Goal: Complete application form: Complete application form

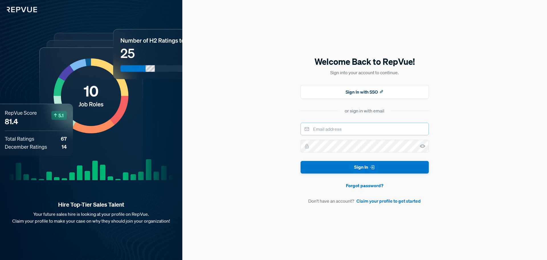
click at [334, 128] on input "email" at bounding box center [365, 128] width 128 height 13
type input "[EMAIL_ADDRESS][DOMAIN_NAME]"
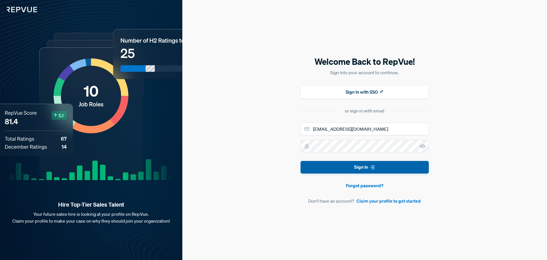
click at [349, 163] on button "Sign In" at bounding box center [365, 167] width 128 height 13
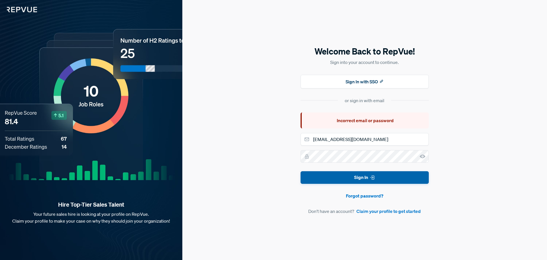
click at [357, 178] on button "Sign In" at bounding box center [365, 177] width 128 height 13
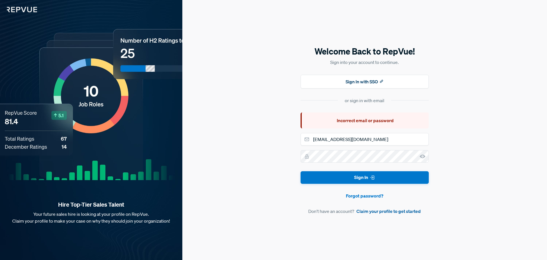
click at [394, 210] on link "Claim your profile to get started" at bounding box center [388, 210] width 64 height 7
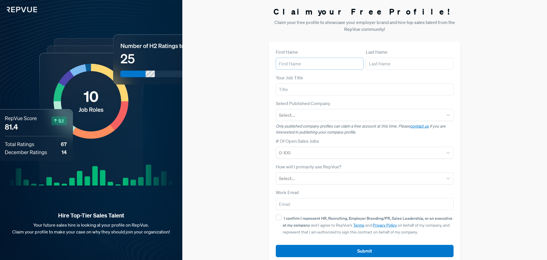
click at [319, 64] on input "text" at bounding box center [320, 64] width 88 height 12
type input "[PERSON_NAME]"
click at [400, 64] on input "text" at bounding box center [410, 64] width 88 height 12
type input "[PERSON_NAME]"
type input "[EMAIL_ADDRESS][DOMAIN_NAME]"
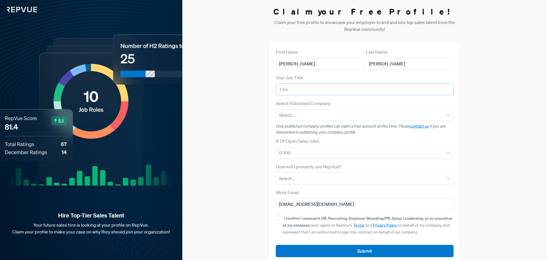
click at [325, 89] on input "text" at bounding box center [365, 89] width 178 height 12
type input "air"
type input "Air force"
click at [322, 118] on div at bounding box center [359, 115] width 161 height 8
click at [391, 111] on div at bounding box center [359, 115] width 161 height 8
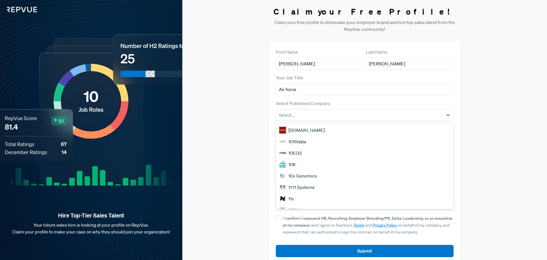
click at [369, 130] on div "[DOMAIN_NAME]" at bounding box center [365, 129] width 178 height 11
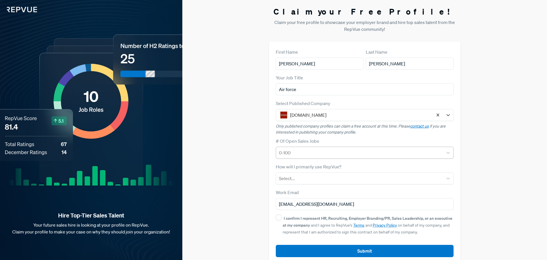
click at [371, 152] on div at bounding box center [359, 152] width 161 height 8
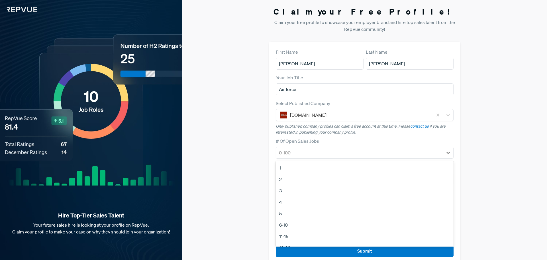
click at [341, 187] on div "3" at bounding box center [365, 190] width 178 height 11
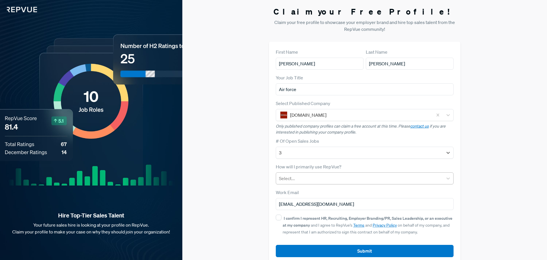
click at [367, 173] on div "Select..." at bounding box center [359, 178] width 167 height 10
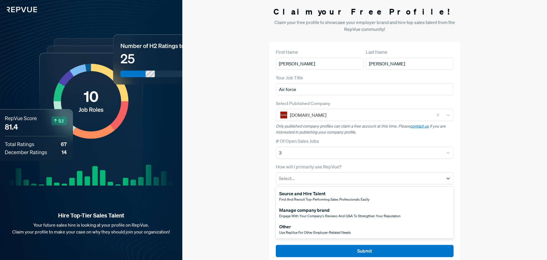
click at [313, 234] on div "Use RepVue for other employer-related needs" at bounding box center [315, 232] width 72 height 5
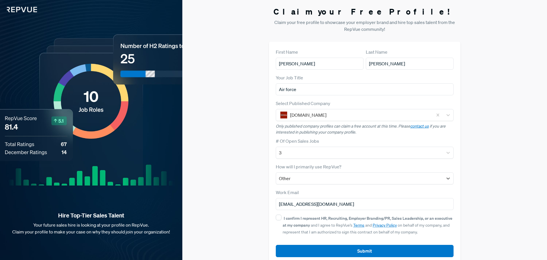
scroll to position [11, 0]
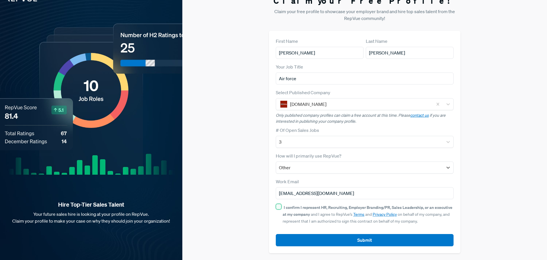
click at [279, 208] on input "I confirm I represent HR, Recruiting, Employer Branding/PR, Sales Leadership, o…" at bounding box center [279, 206] width 6 height 6
checkbox input "true"
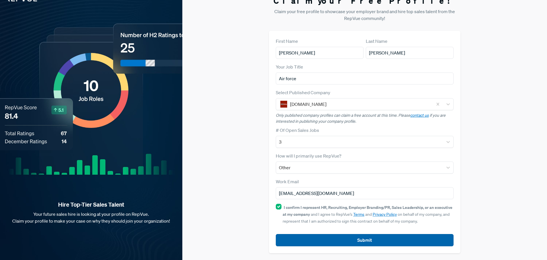
click at [304, 241] on button "Submit" at bounding box center [365, 240] width 178 height 12
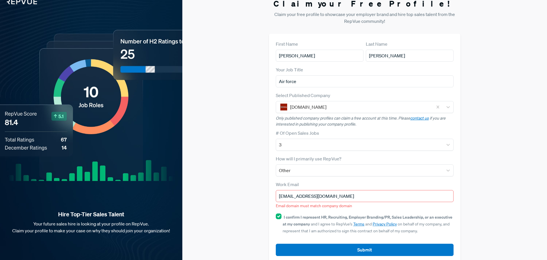
scroll to position [18, 0]
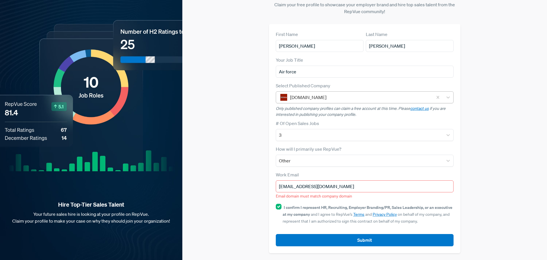
click at [353, 97] on div at bounding box center [360, 97] width 140 height 8
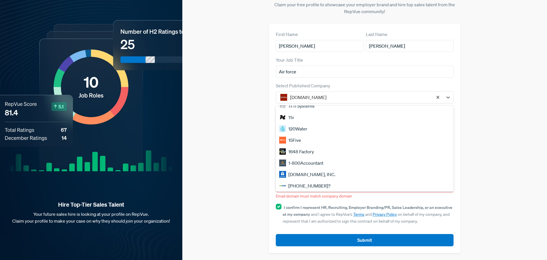
scroll to position [63, 0]
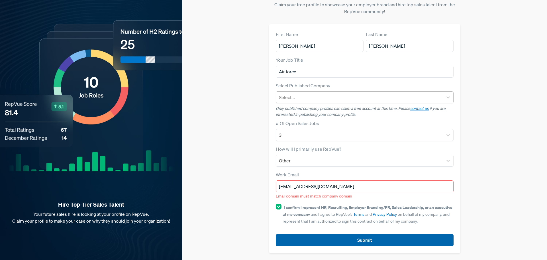
click at [366, 240] on button "Submit" at bounding box center [365, 240] width 178 height 12
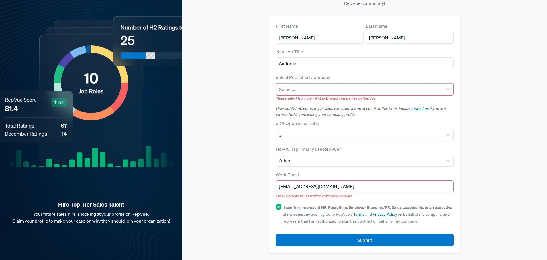
click at [386, 95] on div "Select..." at bounding box center [364, 89] width 177 height 12
